Goal: Information Seeking & Learning: Compare options

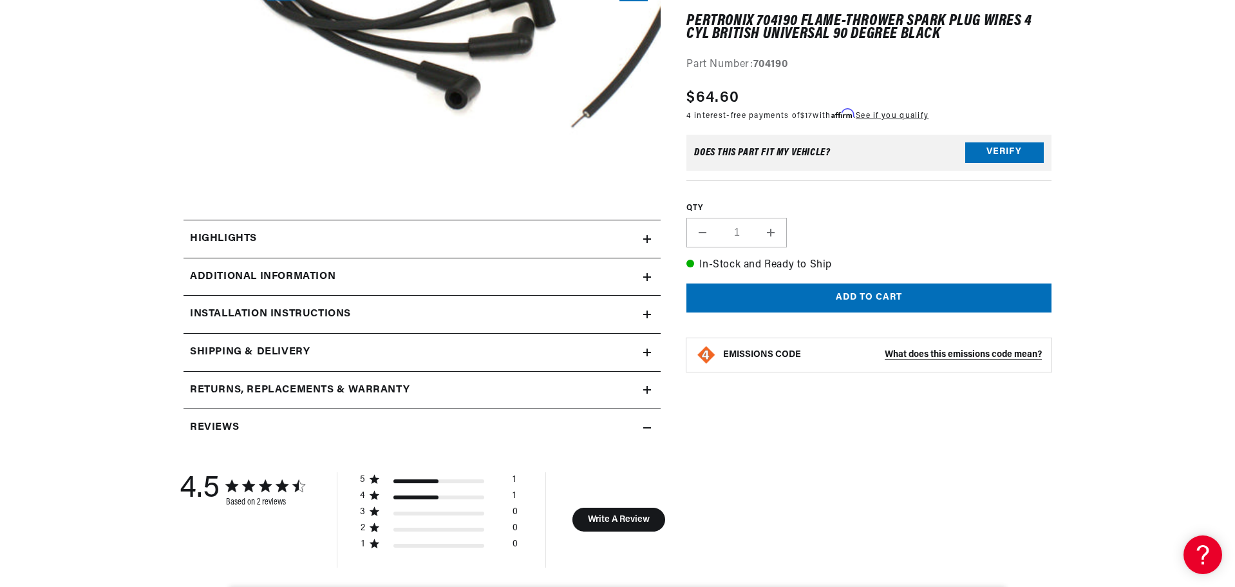
scroll to position [430, 0]
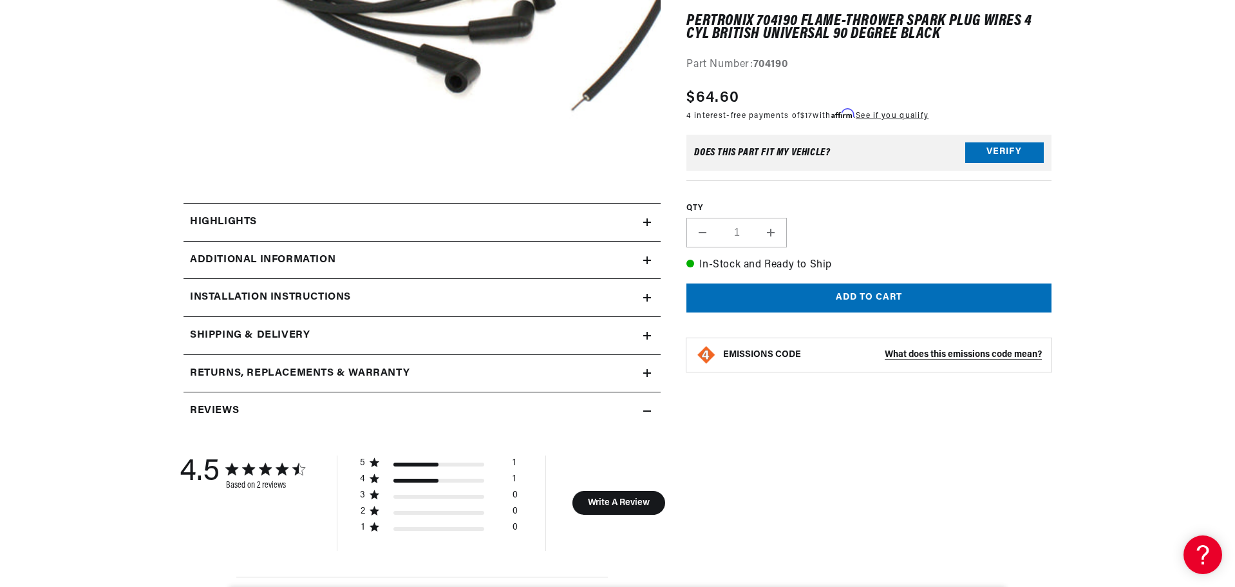
click at [354, 368] on h2 "Returns, Replacements & Warranty" at bounding box center [300, 373] width 220 height 17
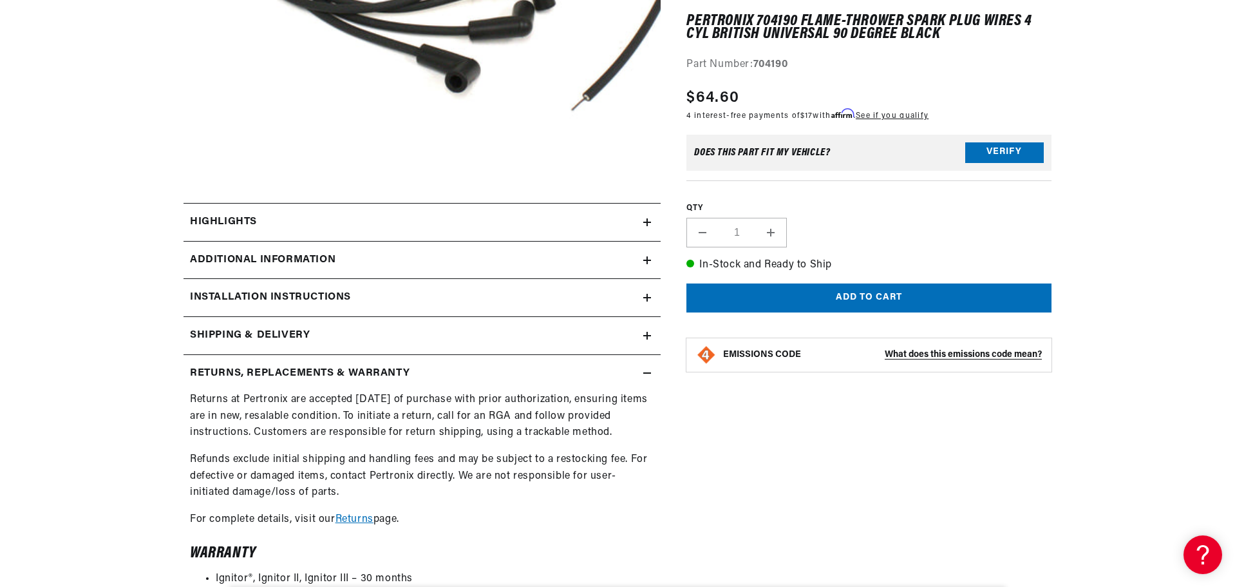
scroll to position [0, 390]
click at [354, 368] on h2 "Returns, Replacements & Warranty" at bounding box center [300, 373] width 220 height 17
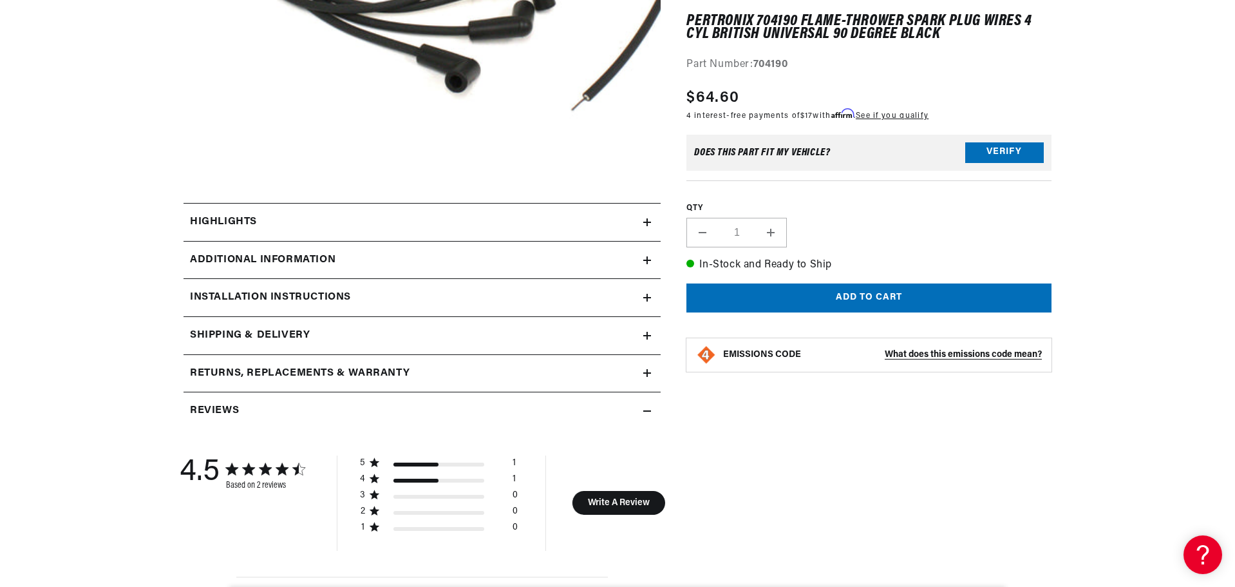
click at [363, 331] on div "Shipping & Delivery" at bounding box center [414, 335] width 460 height 17
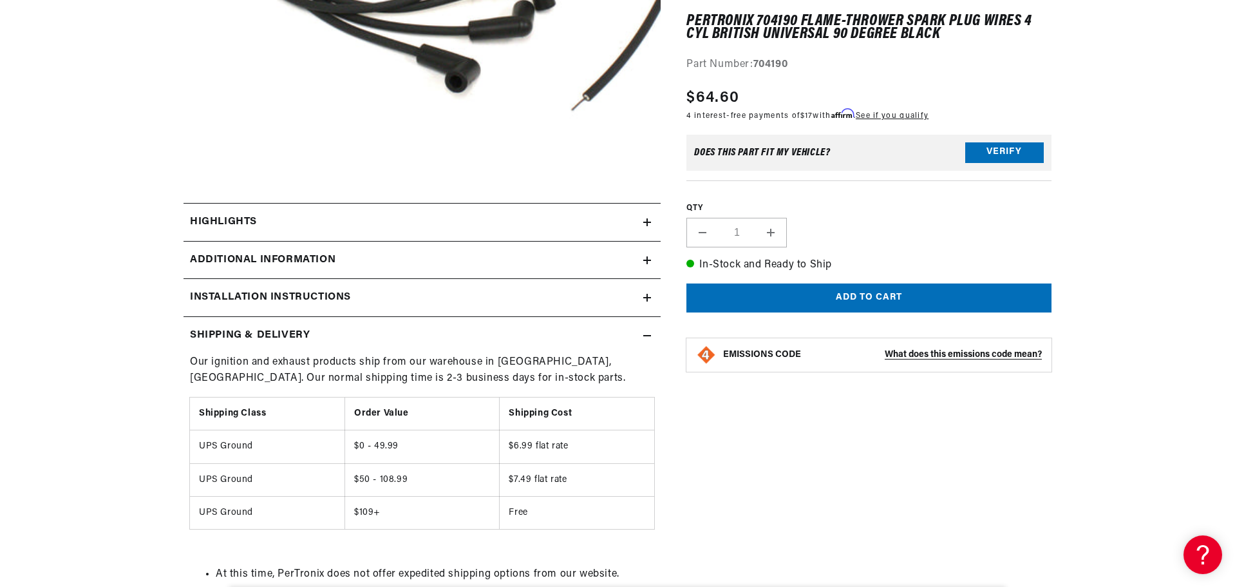
click at [381, 300] on div "Installation instructions" at bounding box center [414, 297] width 460 height 17
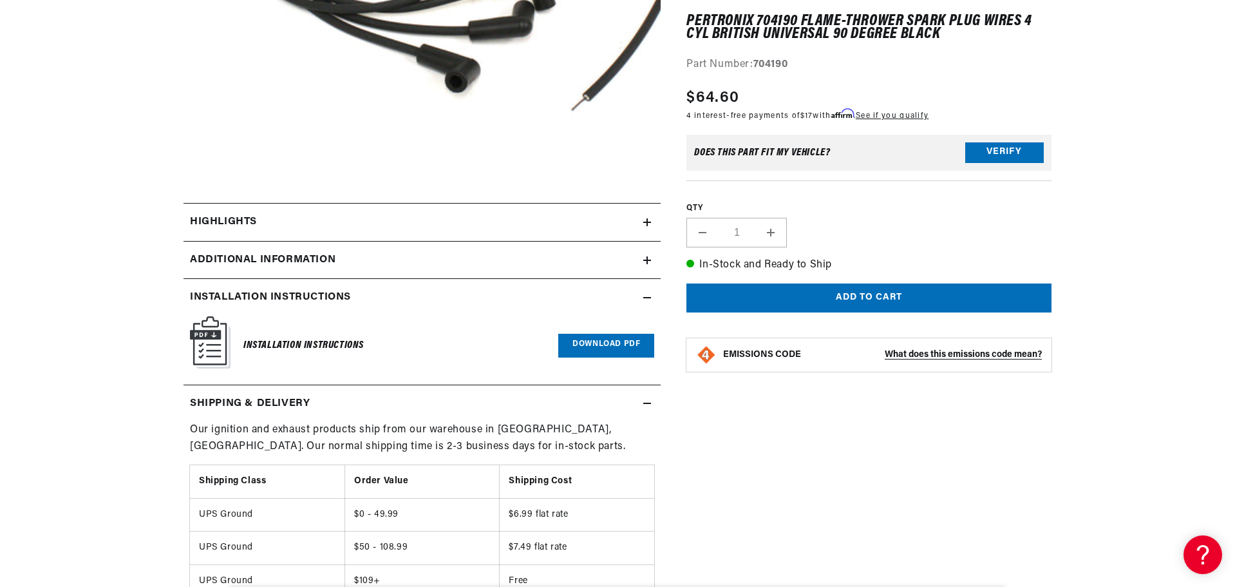
click at [402, 267] on div "Additional Information" at bounding box center [414, 260] width 460 height 17
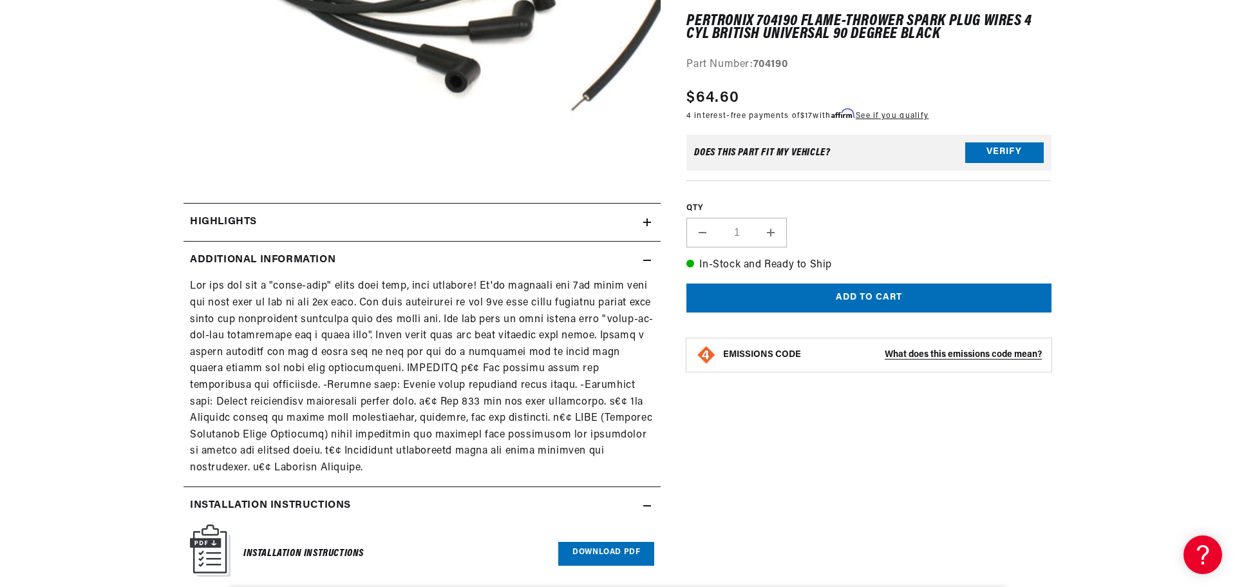
click at [425, 236] on summary "Highlights" at bounding box center [422, 222] width 477 height 37
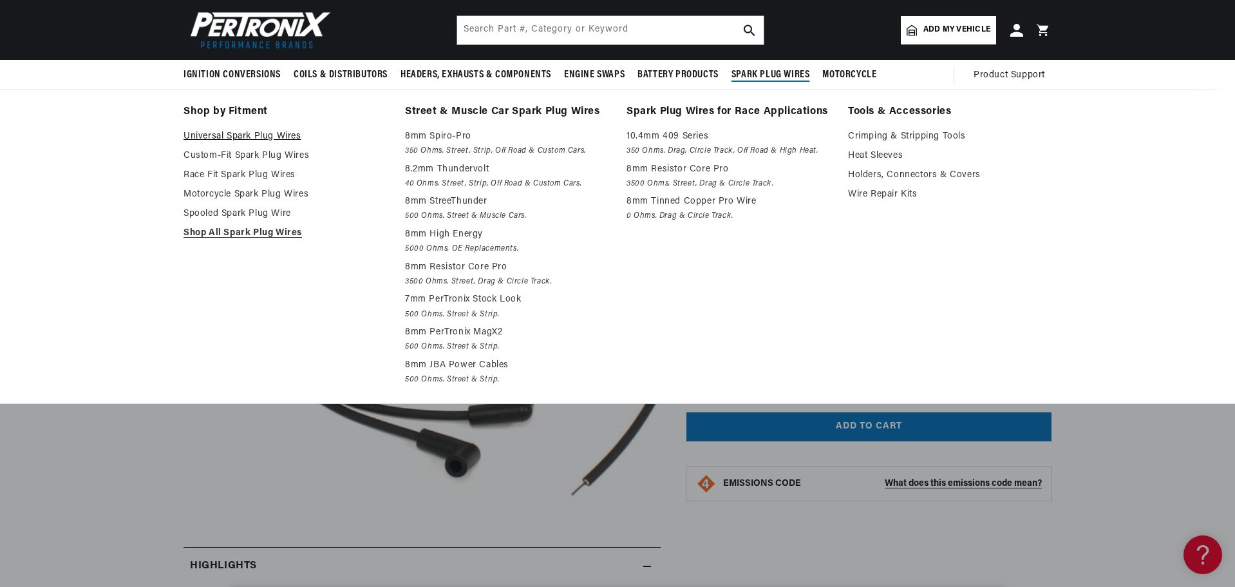
scroll to position [0, 0]
click at [290, 132] on link "Universal Spark Plug Wires" at bounding box center [286, 136] width 204 height 15
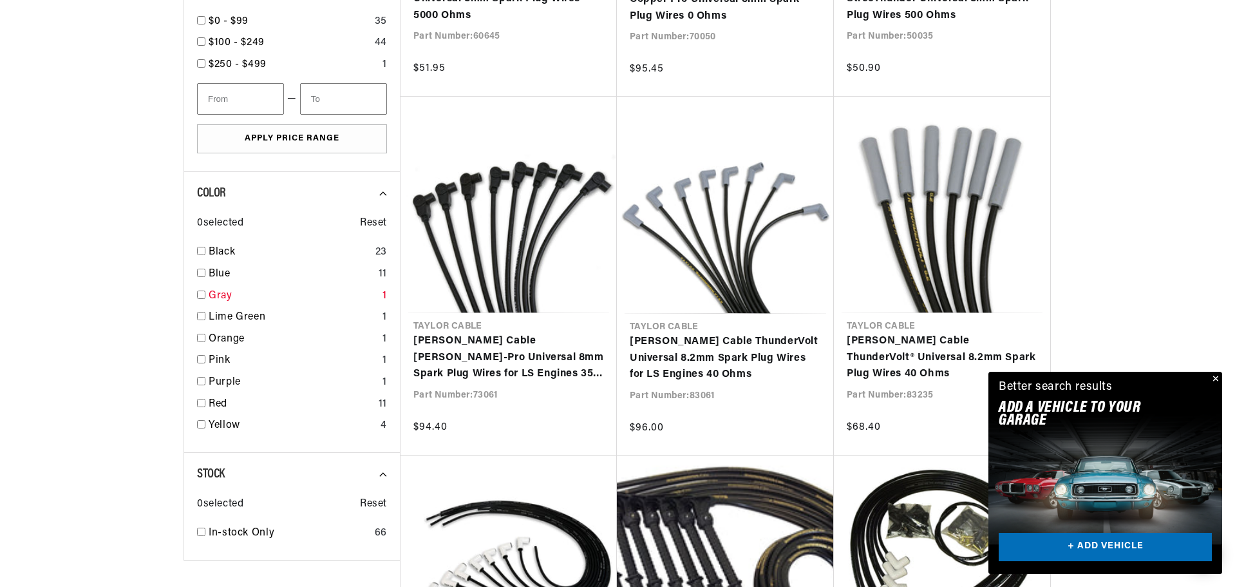
scroll to position [1074, 0]
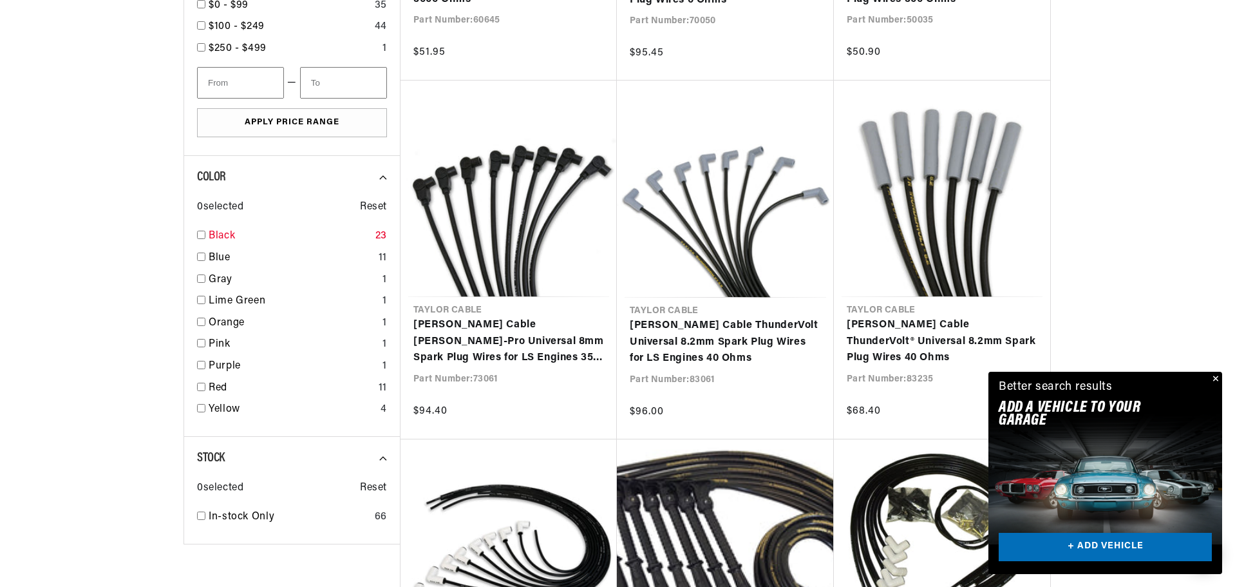
click at [198, 236] on input "checkbox" at bounding box center [201, 235] width 8 height 8
checkbox input "false"
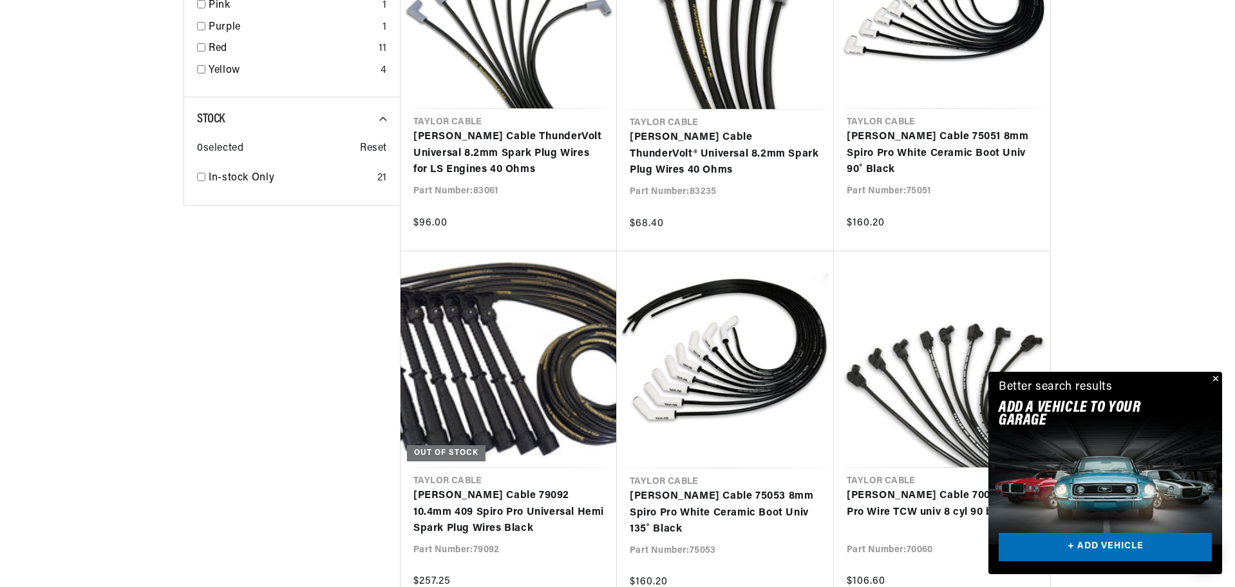
scroll to position [0, 206]
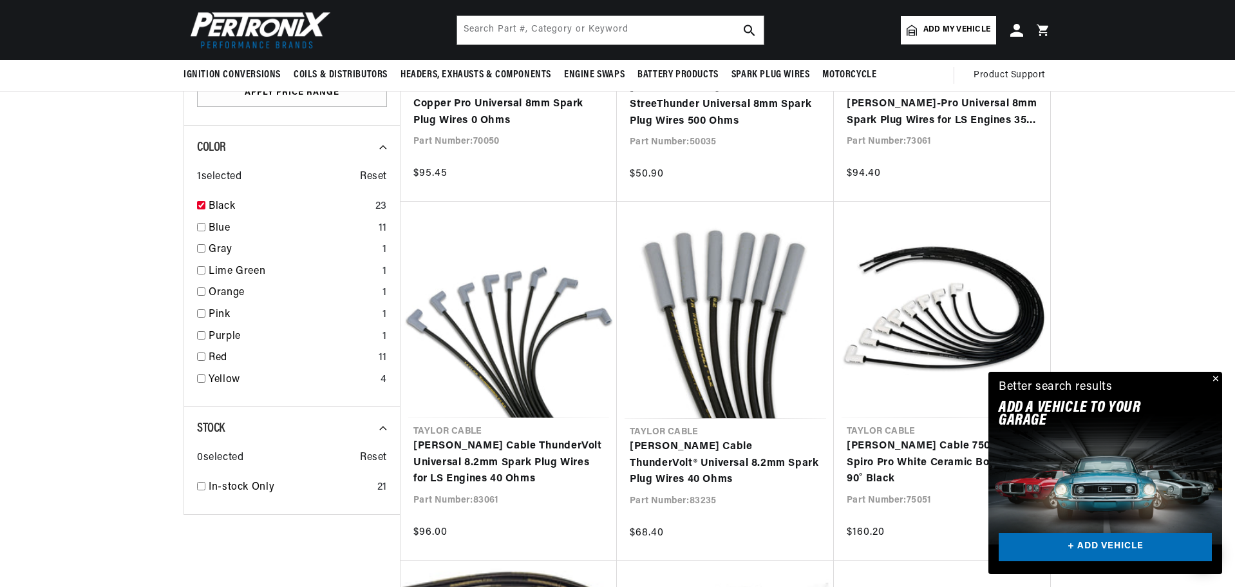
scroll to position [945, 0]
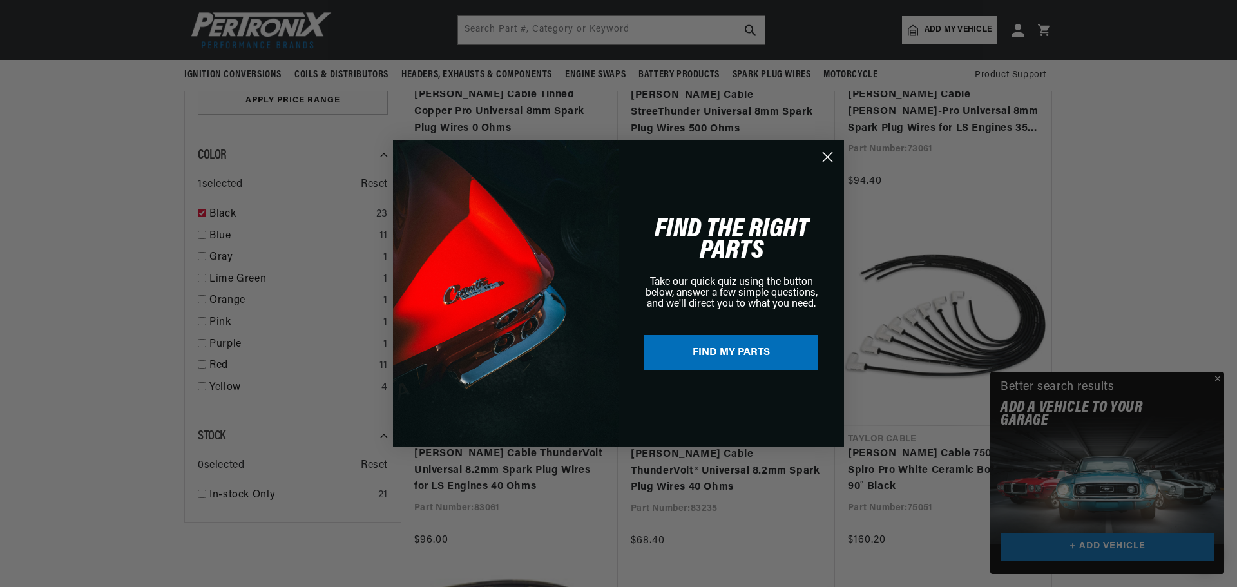
click at [824, 156] on circle "Close dialog" at bounding box center [827, 156] width 21 height 21
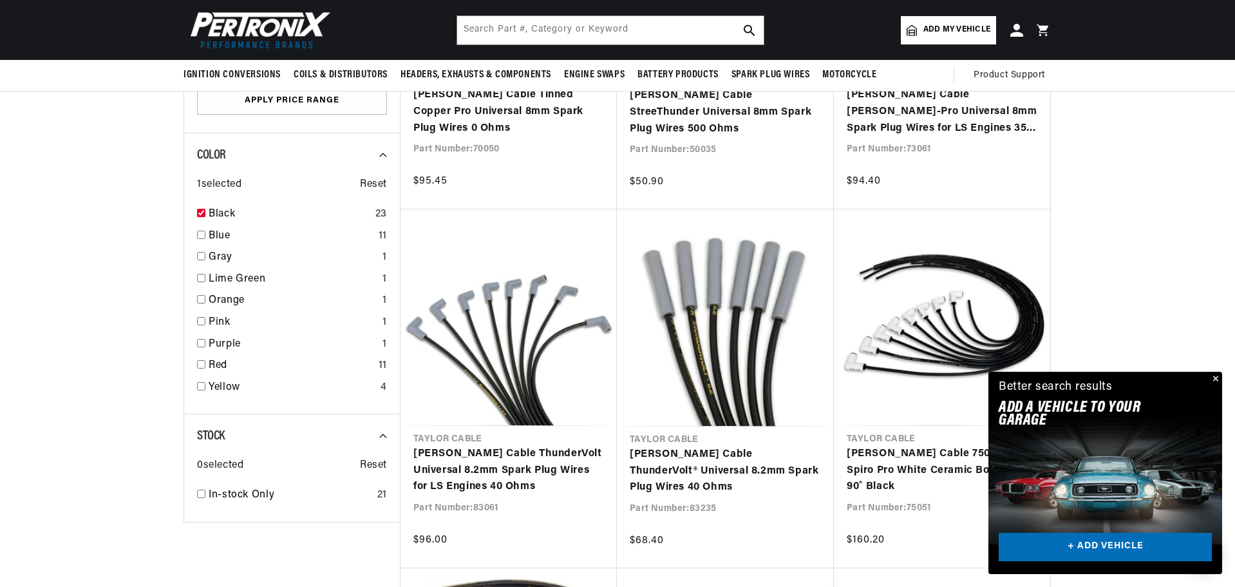
scroll to position [0, 0]
click at [1216, 376] on button "Close" at bounding box center [1214, 379] width 15 height 15
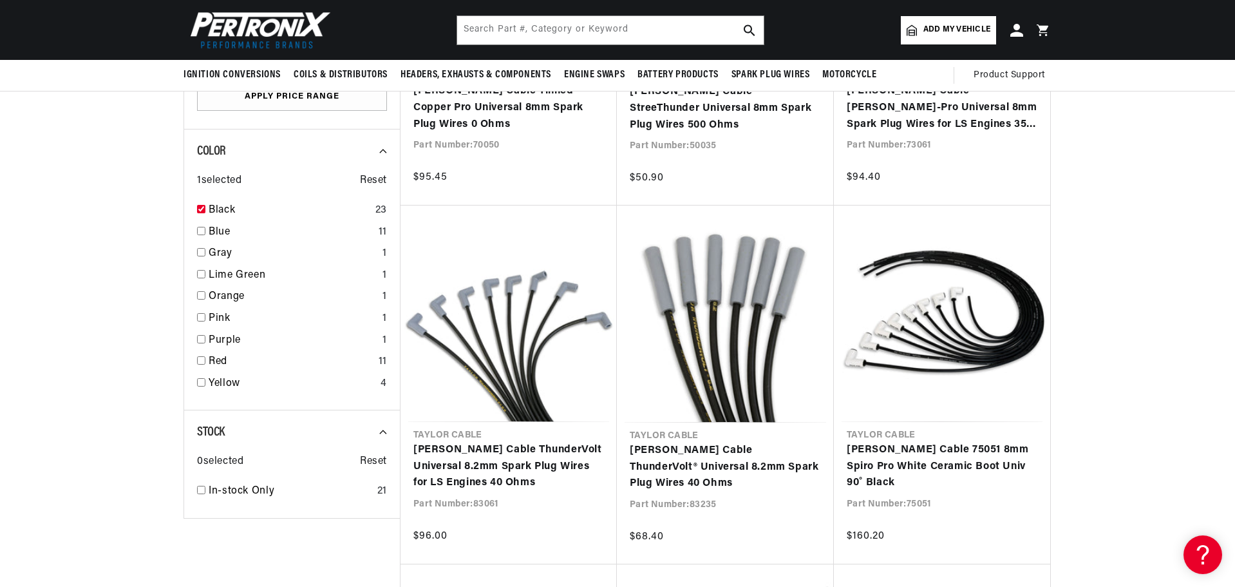
scroll to position [945, 0]
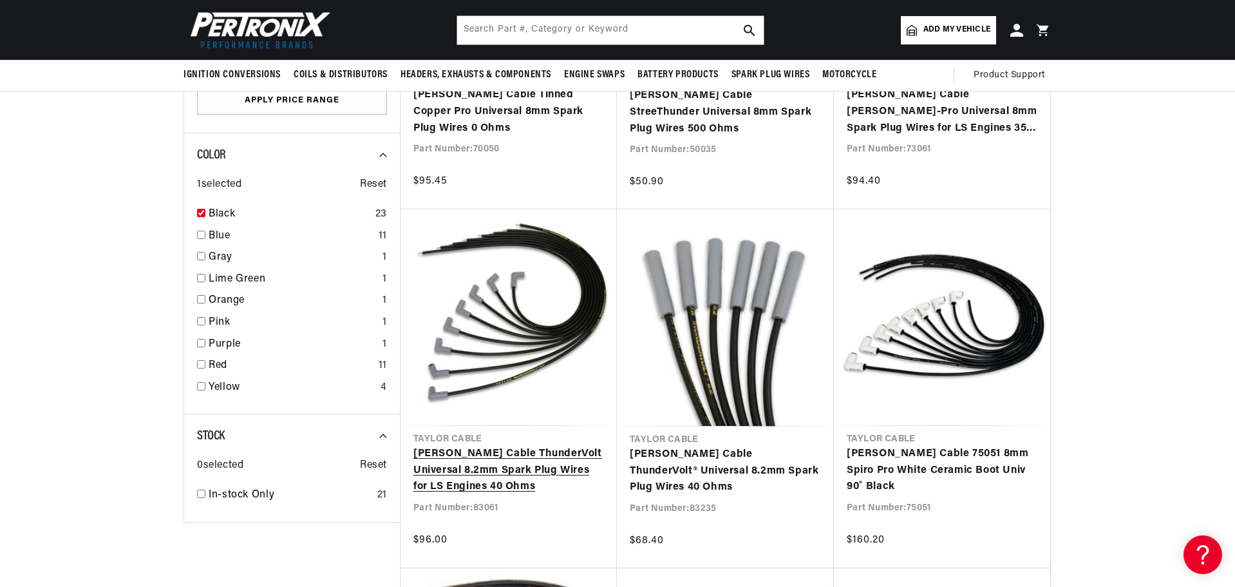
click at [535, 446] on link "Taylor Cable ThunderVolt Universal 8.2mm Spark Plug Wires for LS Engines 40 Ohms" at bounding box center [509, 471] width 191 height 50
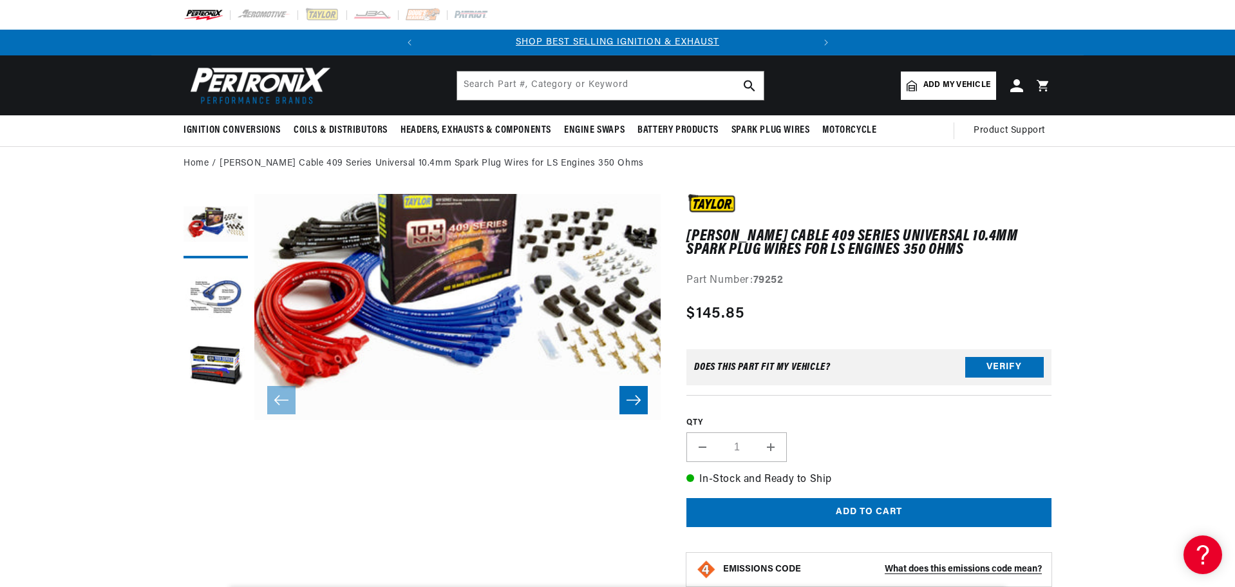
click at [214, 420] on button "Open media 1 in modal" at bounding box center [214, 420] width 0 height 0
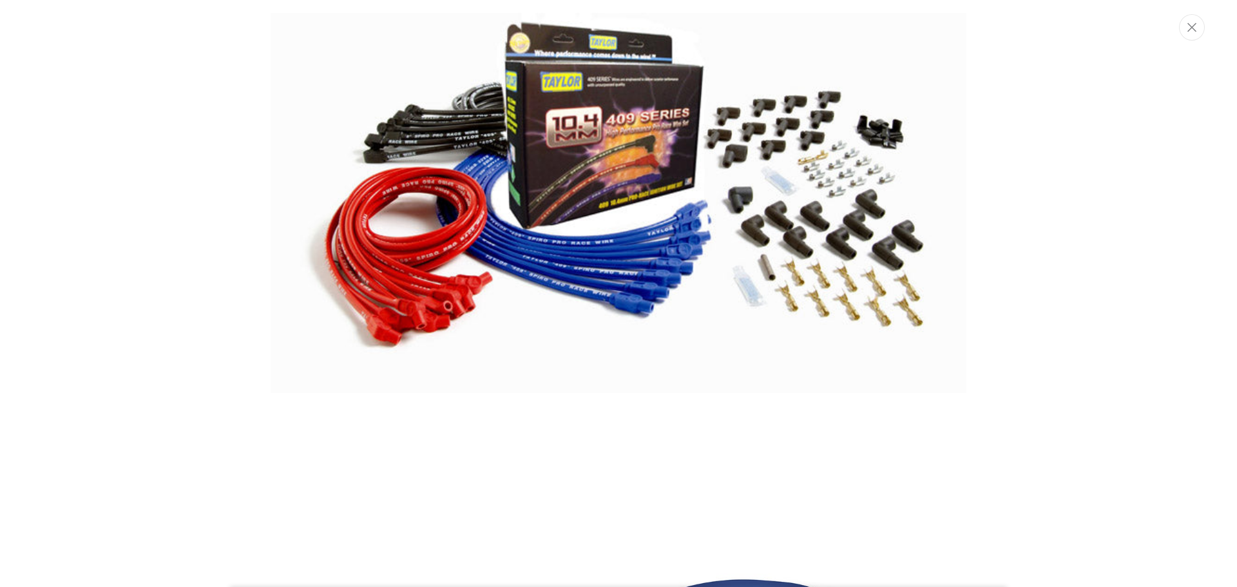
click at [619, 265] on img "Media gallery" at bounding box center [619, 203] width 696 height 380
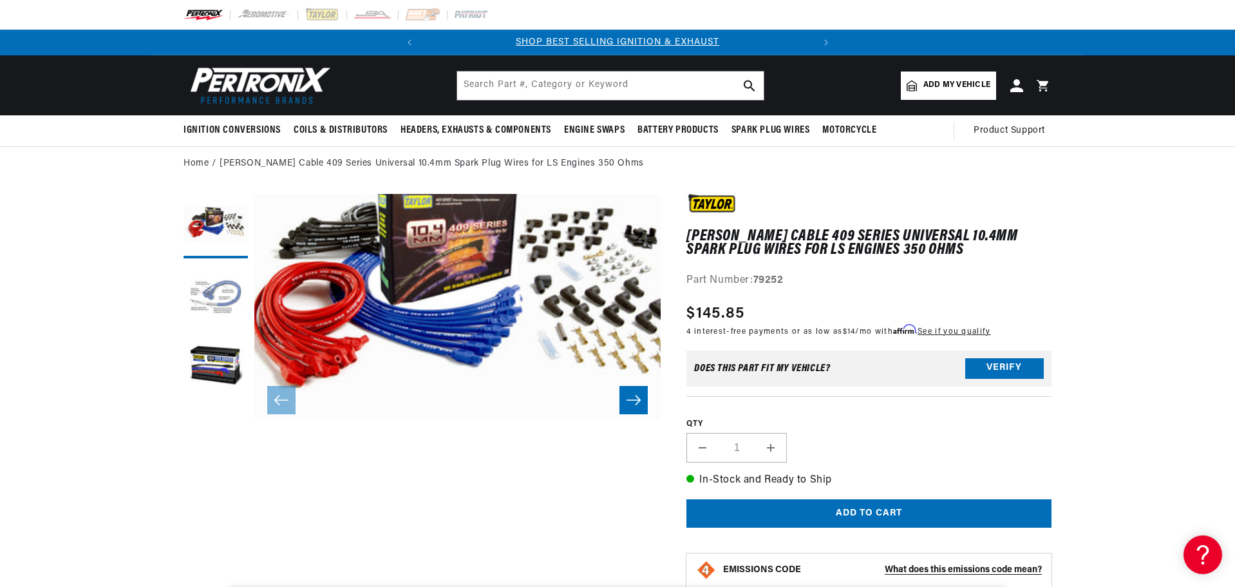
click at [222, 289] on button "Load image 2 in gallery view" at bounding box center [216, 297] width 64 height 64
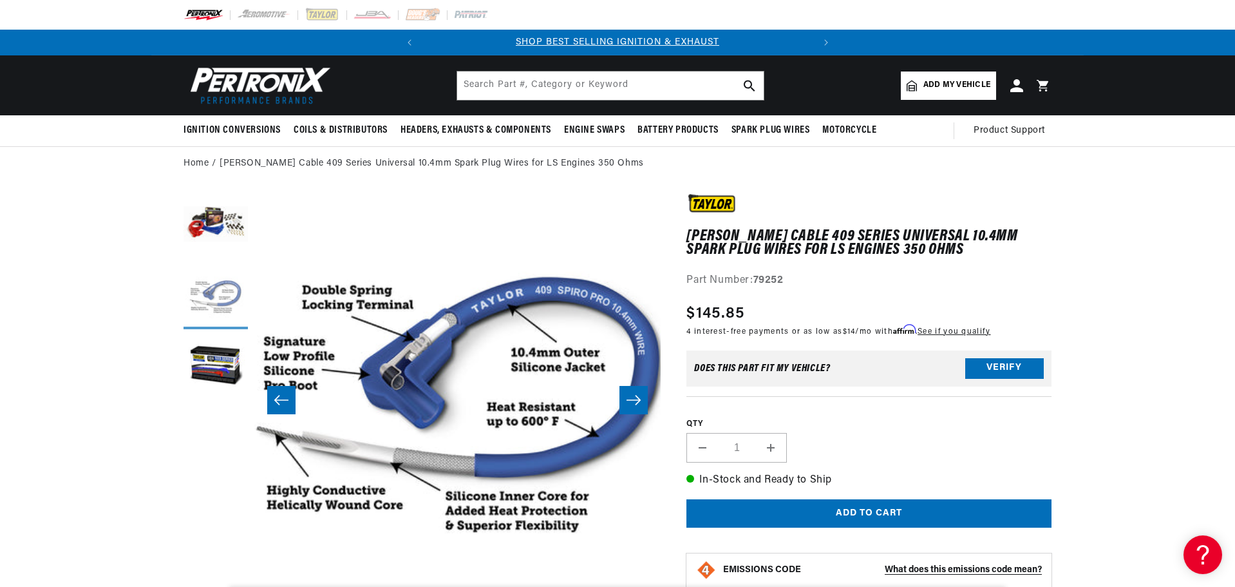
scroll to position [0, 406]
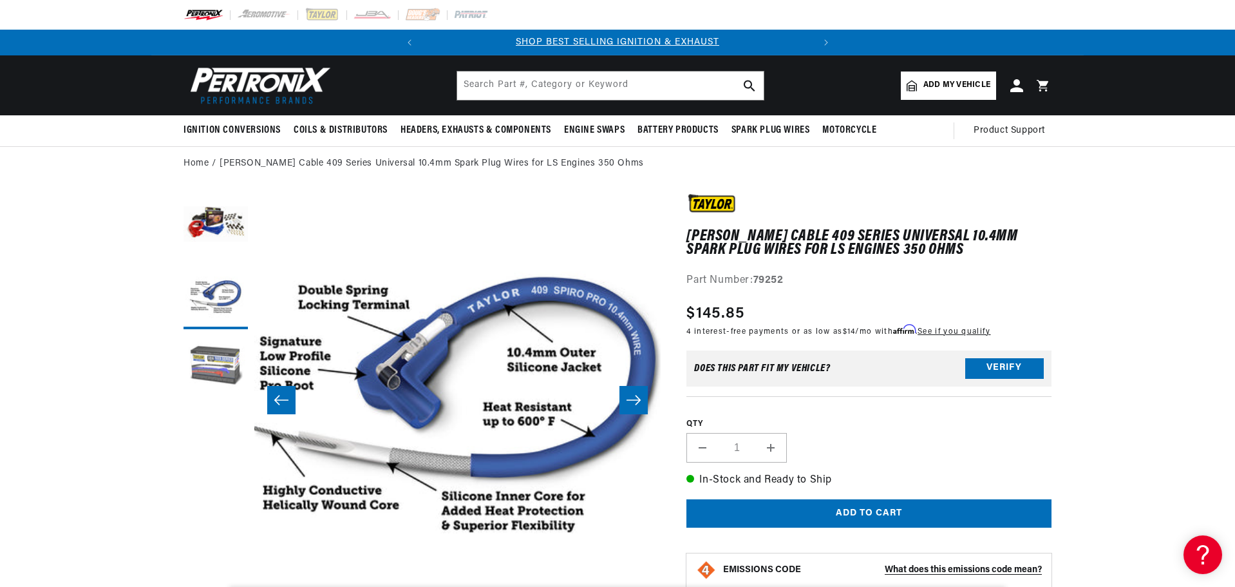
click at [220, 375] on button "Load image 3 in gallery view" at bounding box center [216, 368] width 64 height 64
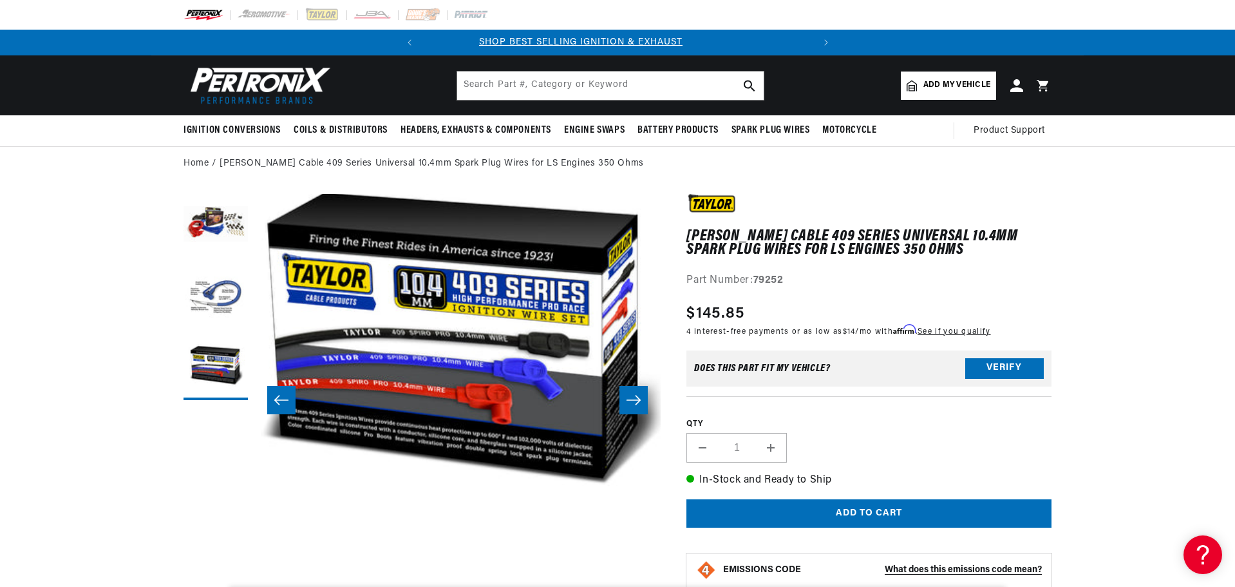
scroll to position [0, 0]
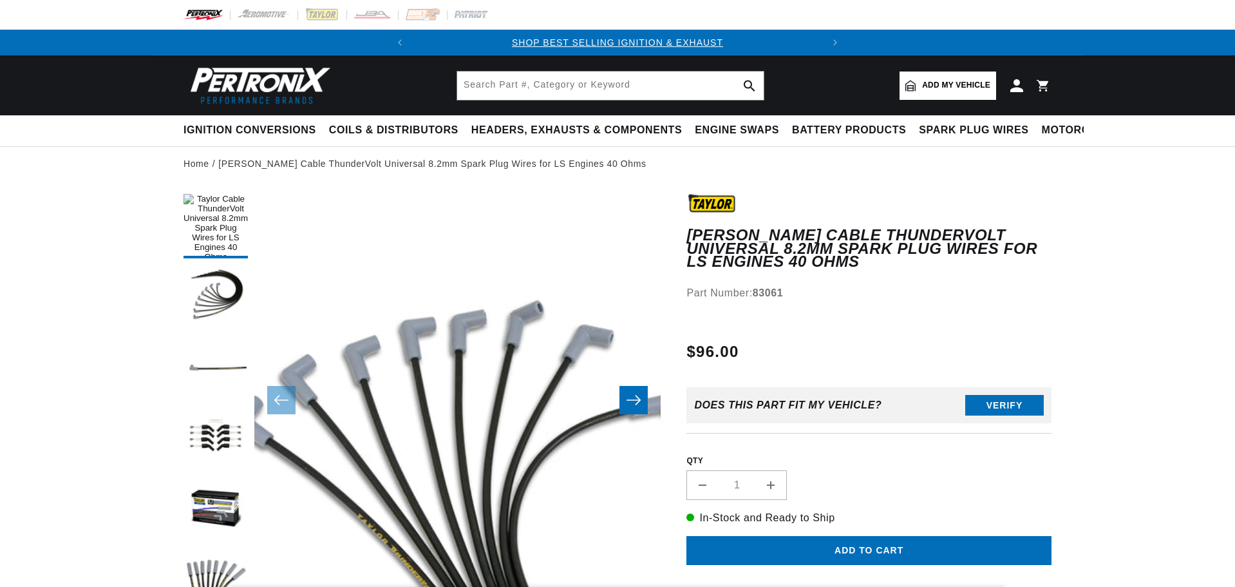
drag, startPoint x: 0, startPoint y: 0, endPoint x: 536, endPoint y: 297, distance: 612.7
